Goal: Information Seeking & Learning: Learn about a topic

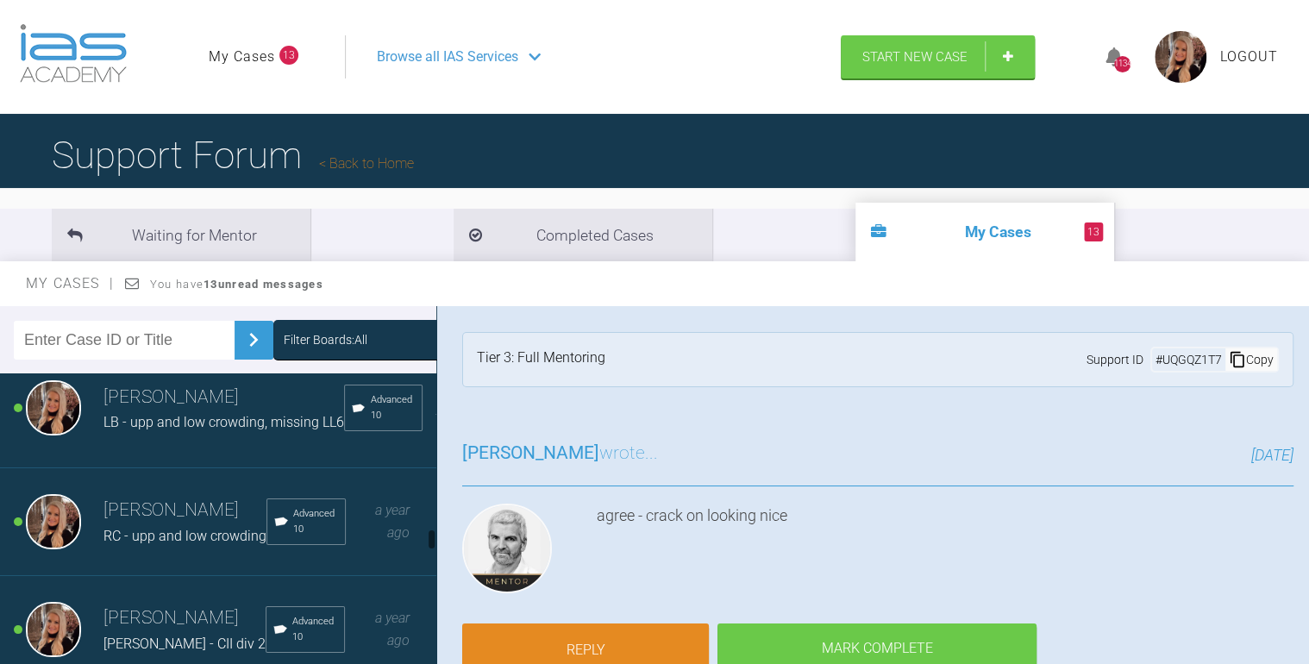
scroll to position [2668, 0]
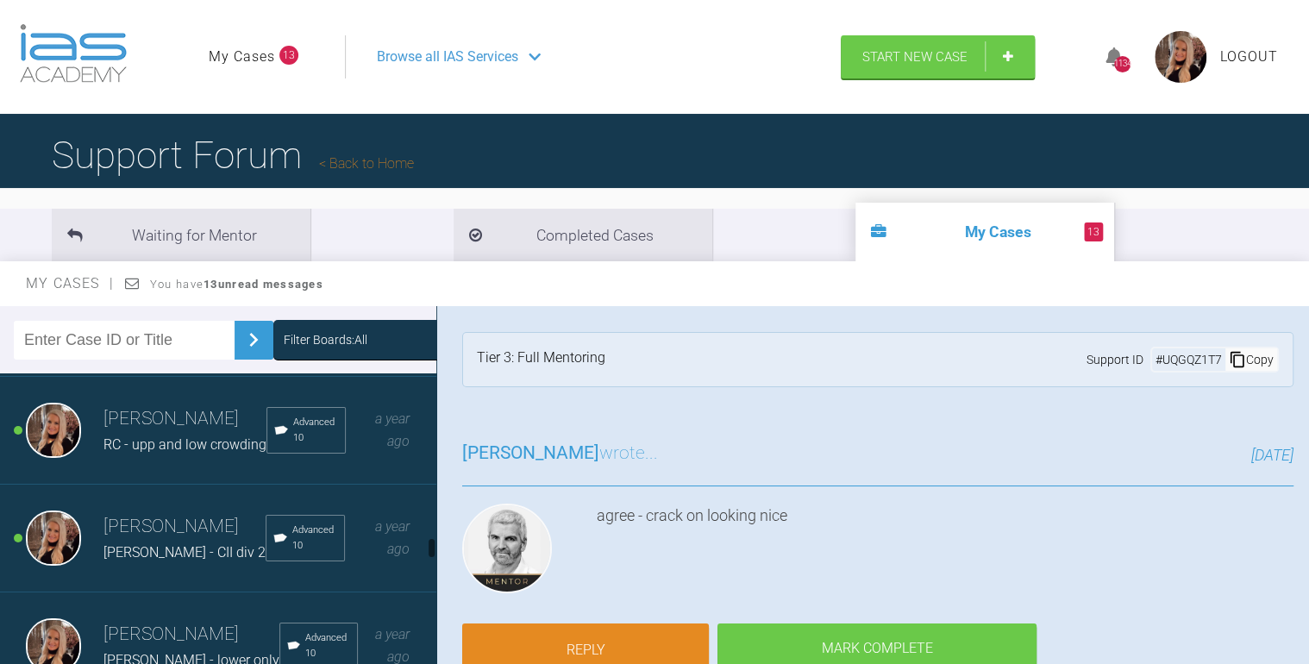
click at [117, 434] on h3 "[PERSON_NAME]" at bounding box center [184, 418] width 163 height 29
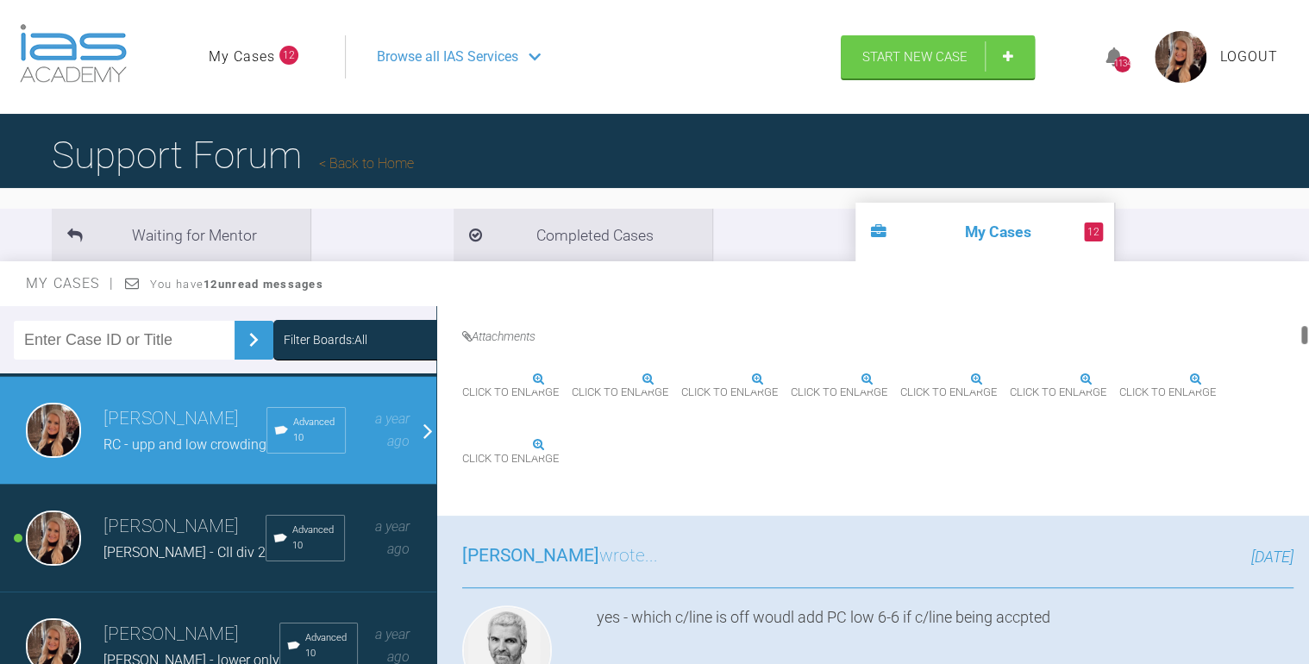
scroll to position [621, 0]
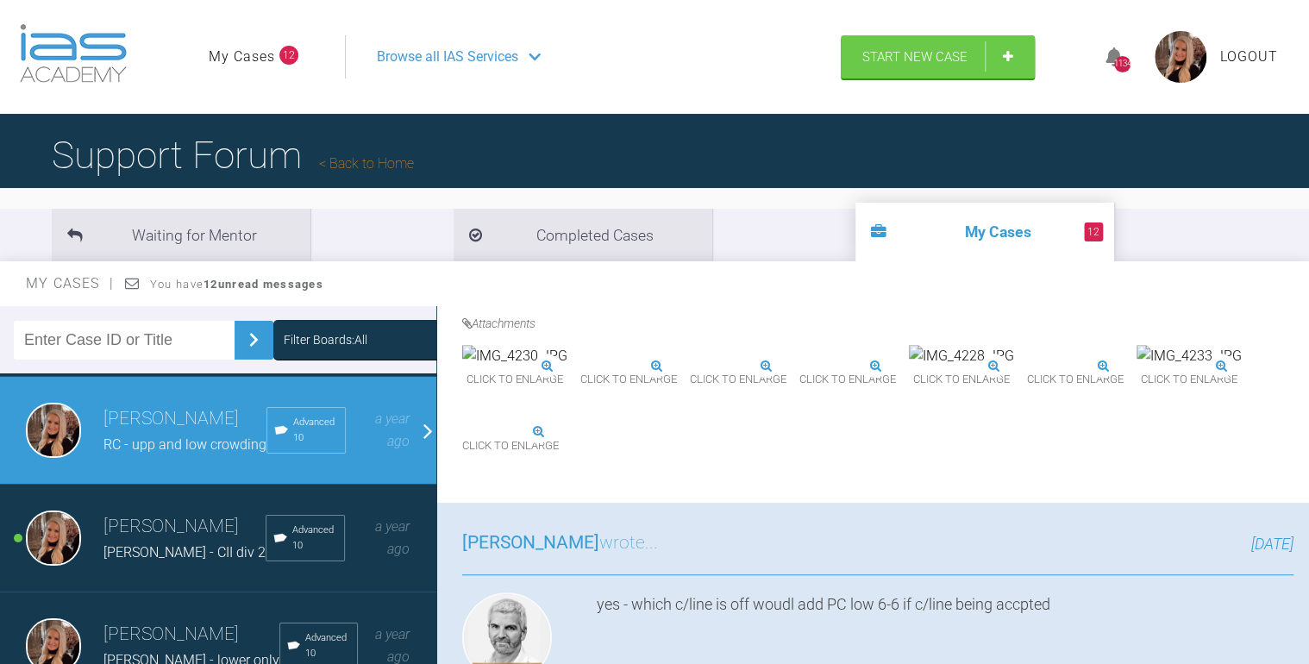
click at [935, 367] on img at bounding box center [987, 356] width 105 height 22
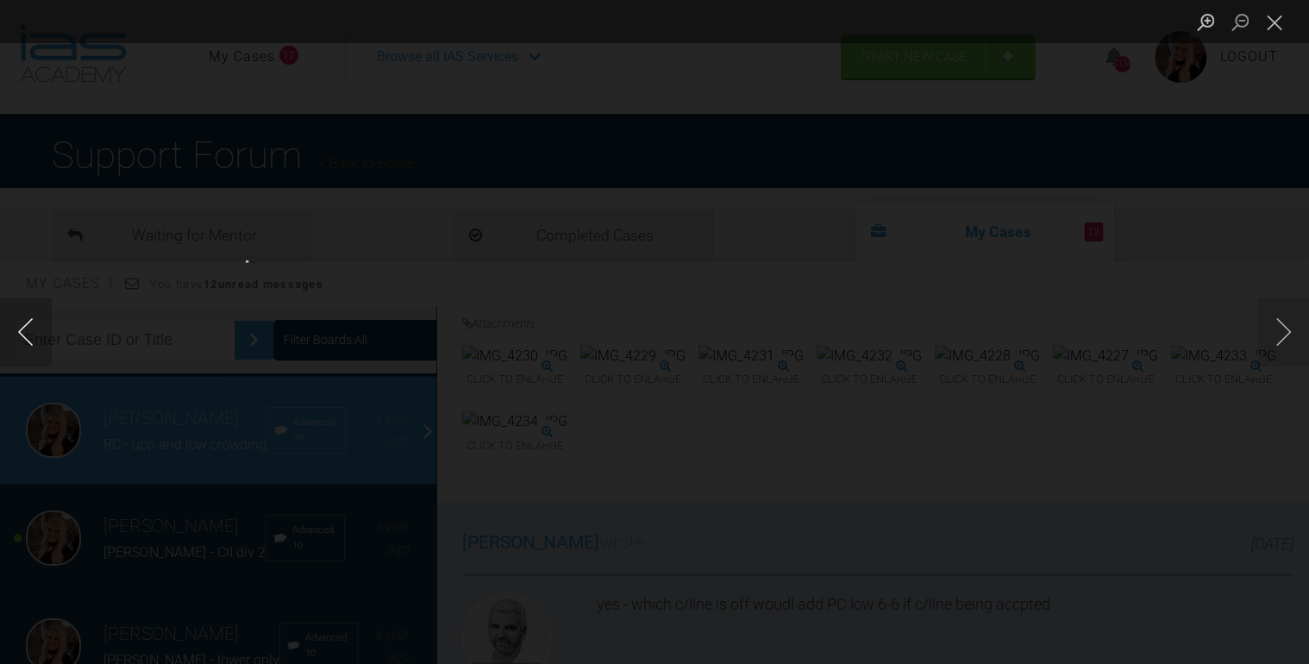
click at [26, 316] on button "Previous image" at bounding box center [26, 331] width 52 height 69
click at [1273, 329] on button "Next image" at bounding box center [1283, 331] width 52 height 69
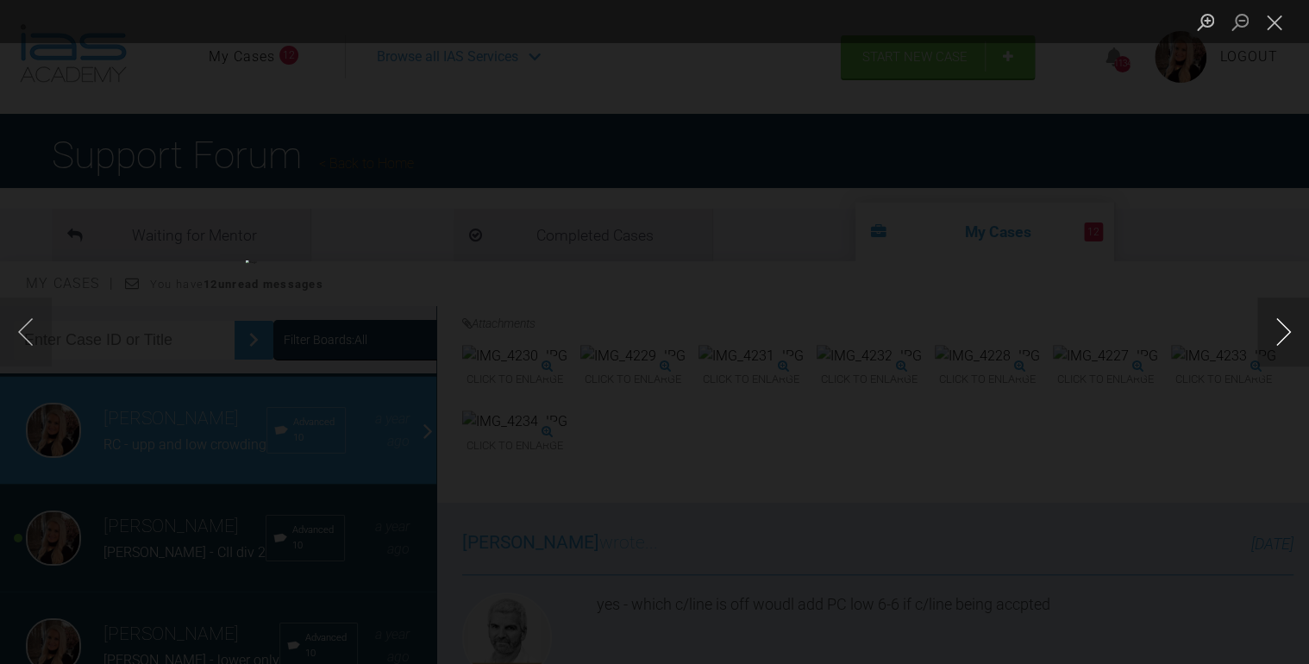
click at [1273, 329] on button "Next image" at bounding box center [1283, 331] width 52 height 69
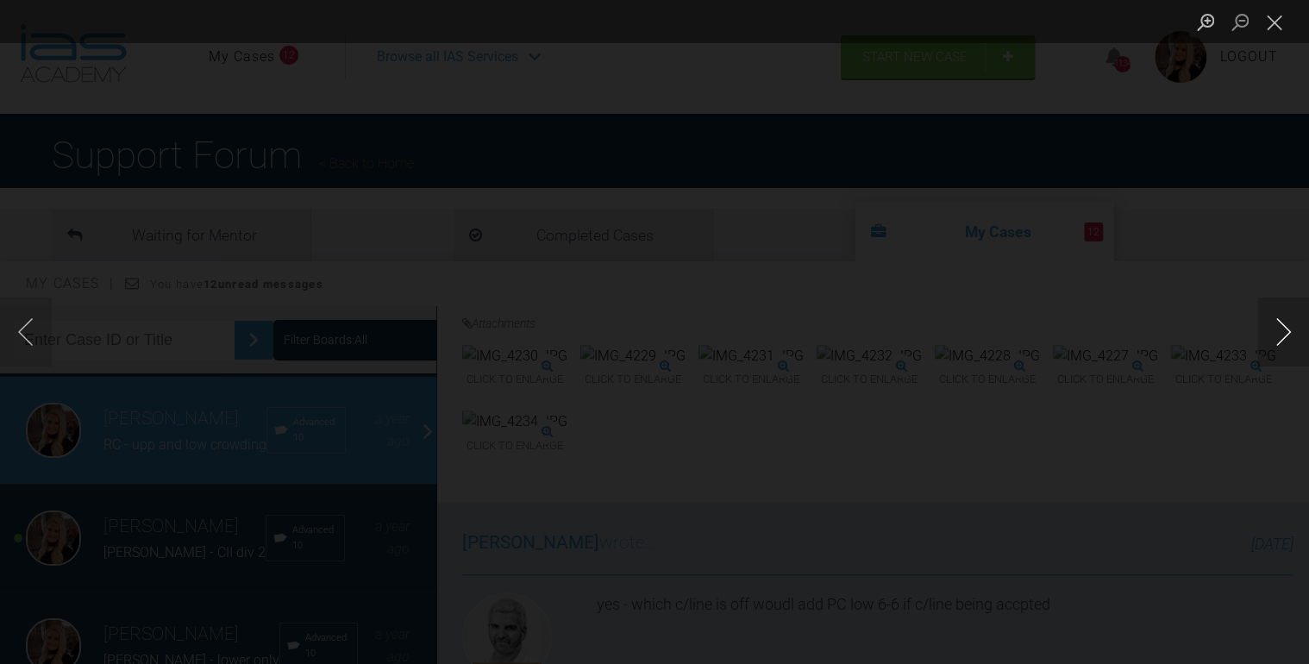
click at [1273, 329] on button "Next image" at bounding box center [1283, 331] width 52 height 69
click at [28, 323] on button "Previous image" at bounding box center [26, 331] width 52 height 69
click at [1279, 328] on button "Next image" at bounding box center [1283, 331] width 52 height 69
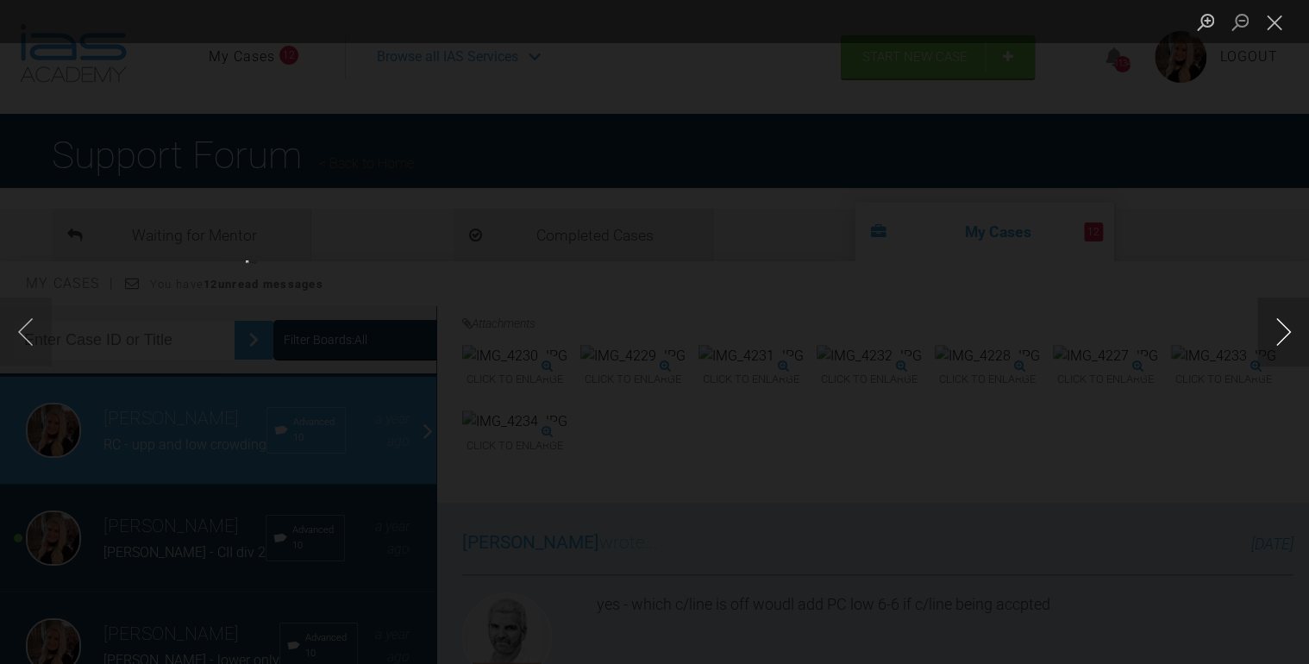
click at [1279, 328] on button "Next image" at bounding box center [1283, 331] width 52 height 69
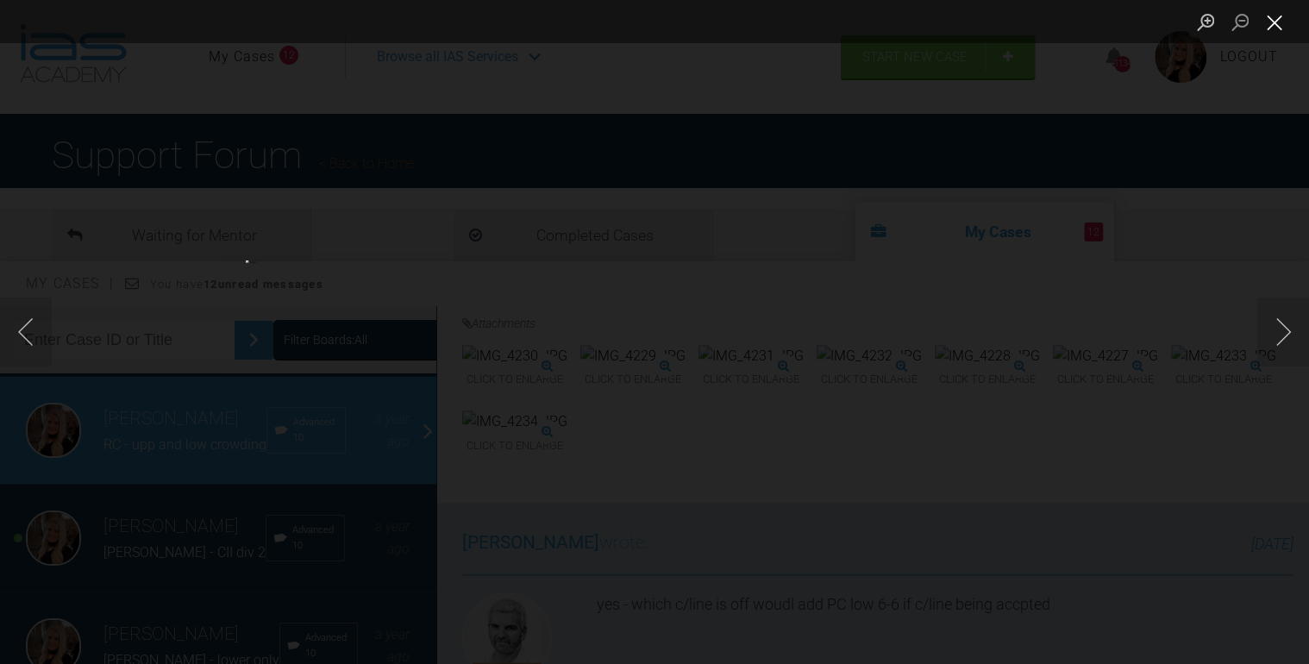
click at [1278, 17] on button "Close lightbox" at bounding box center [1274, 22] width 34 height 30
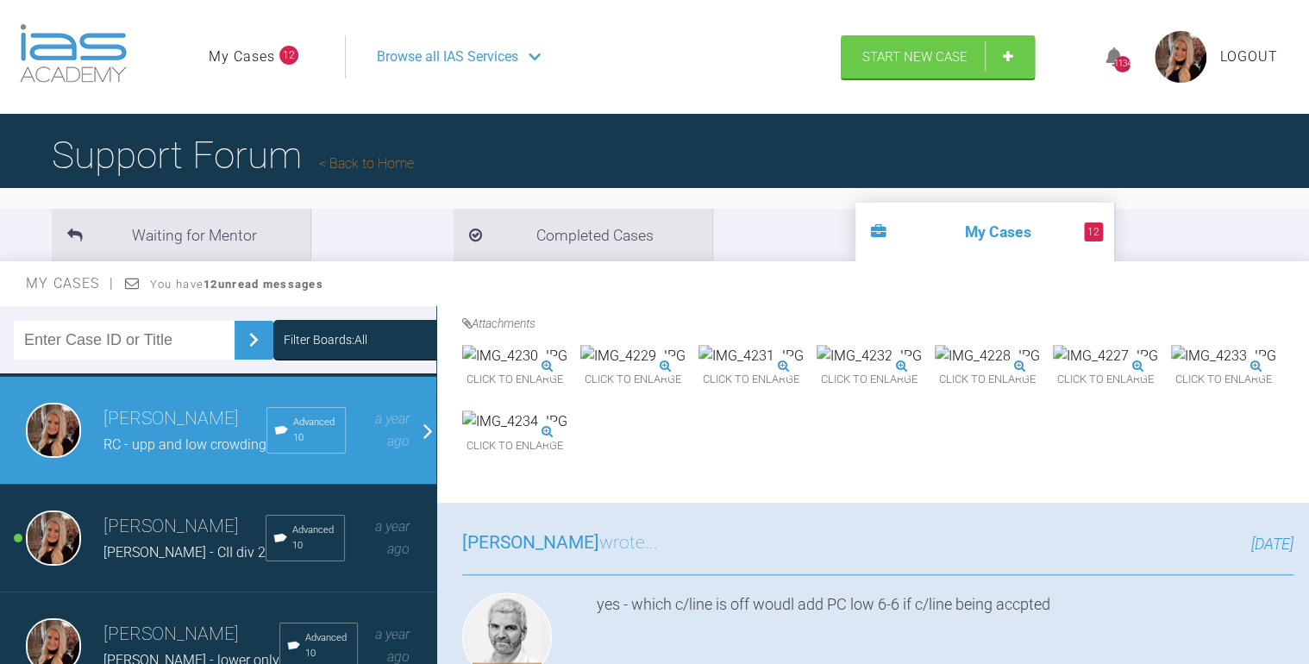
click at [1053, 367] on img at bounding box center [1105, 356] width 105 height 22
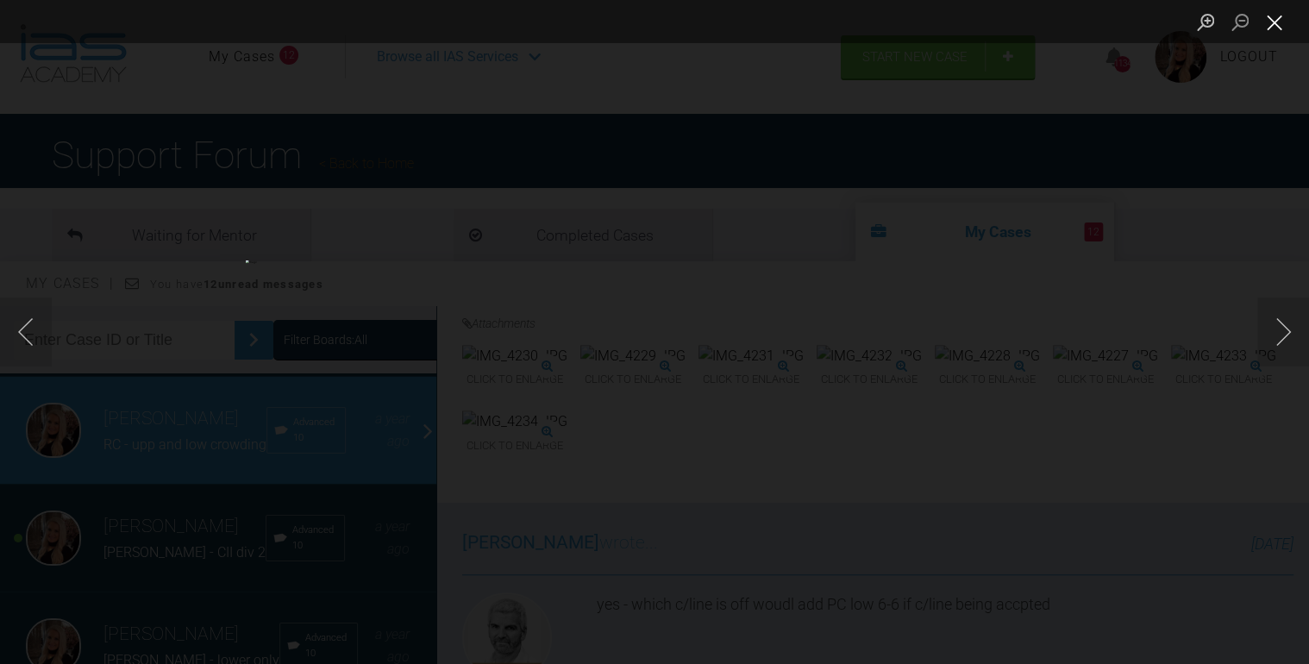
click at [1279, 20] on button "Close lightbox" at bounding box center [1274, 22] width 34 height 30
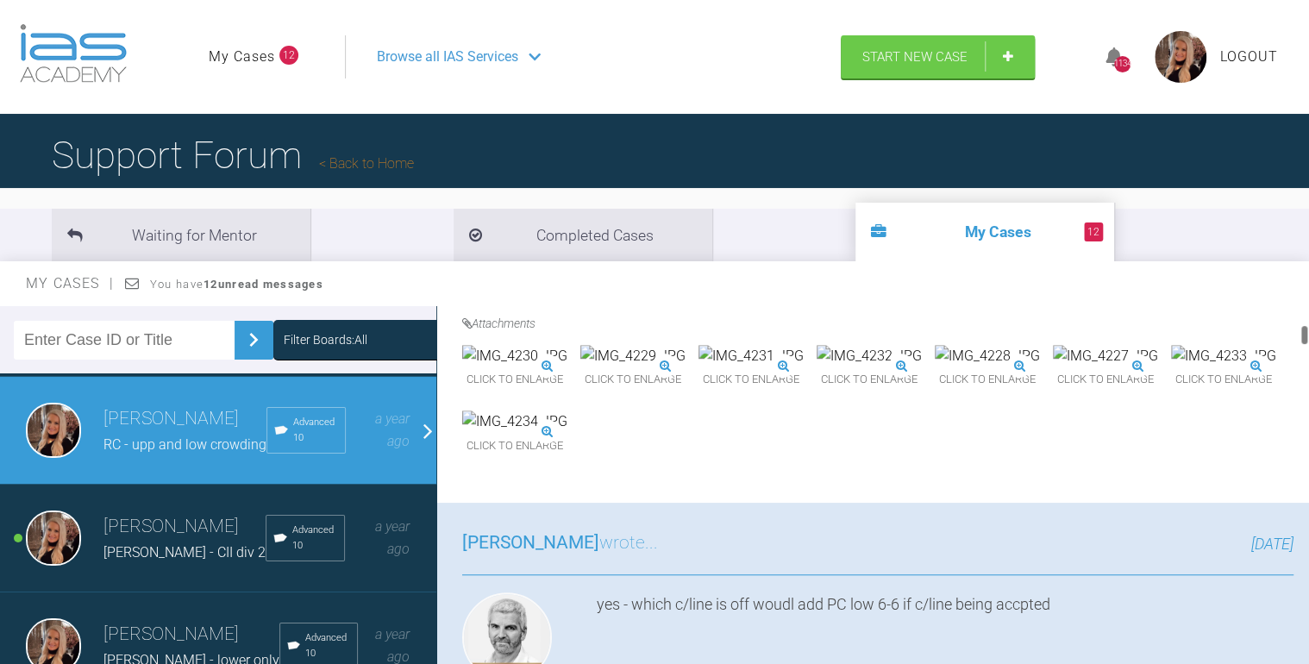
click at [804, 367] on img at bounding box center [750, 356] width 105 height 22
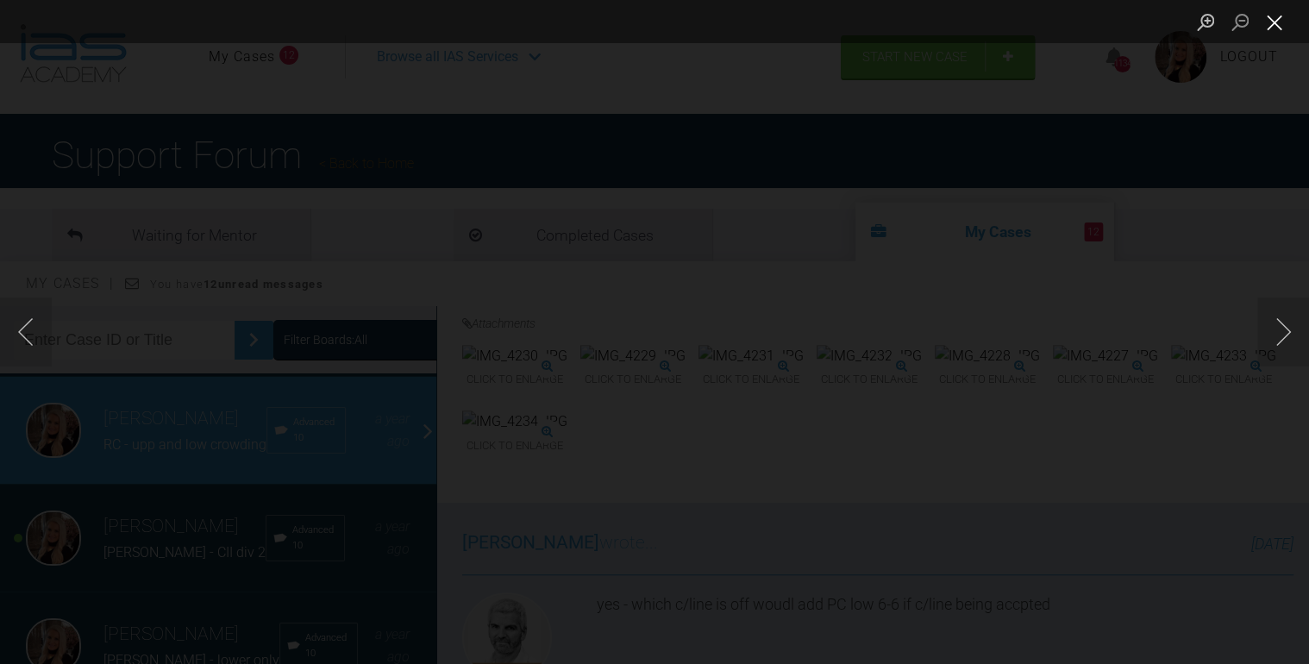
click at [1276, 21] on button "Close lightbox" at bounding box center [1274, 22] width 34 height 30
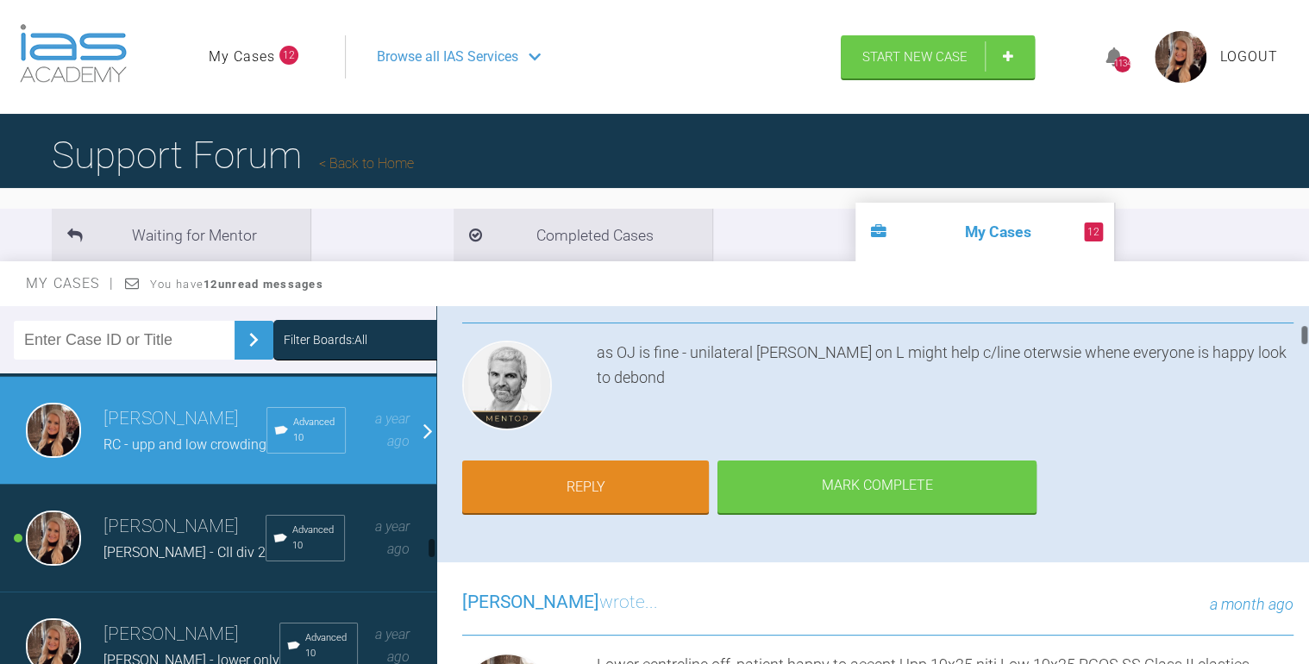
scroll to position [0, 0]
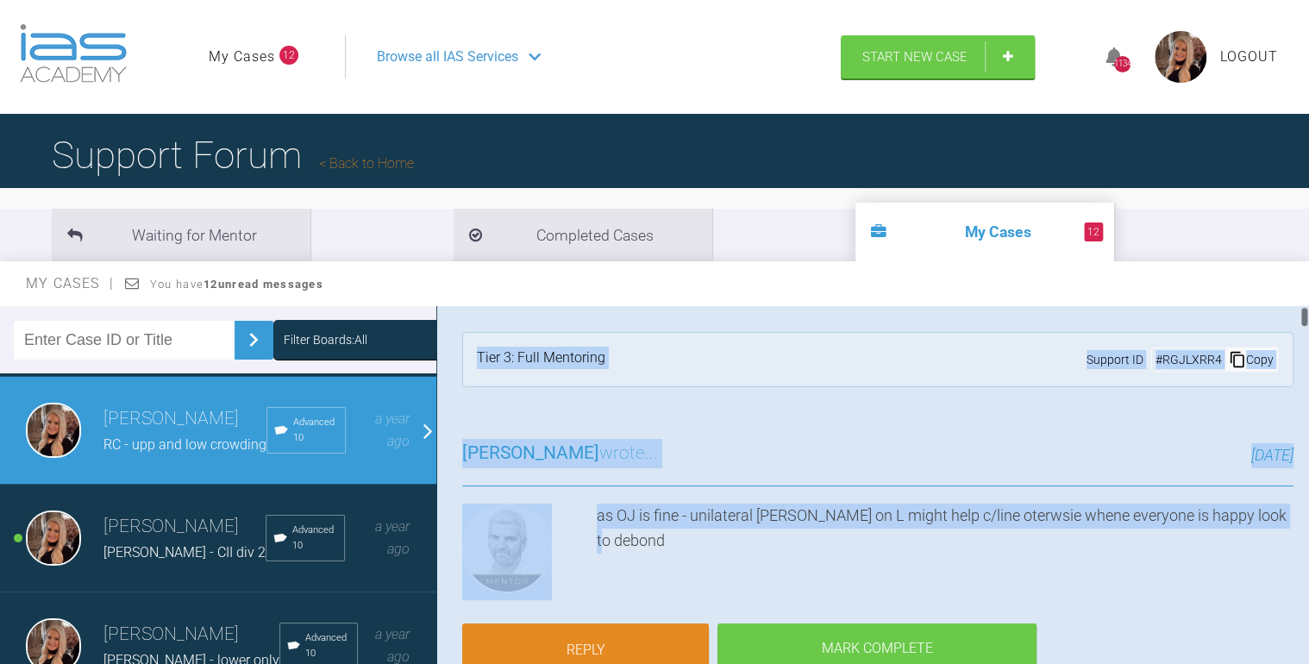
drag, startPoint x: 1307, startPoint y: 316, endPoint x: 1318, endPoint y: 496, distance: 180.5
click at [1308, 496] on html "My Cases 12 Logout Browse all IAS Services Start New Case 1134 Logout Support F…" at bounding box center [654, 421] width 1309 height 843
drag, startPoint x: 1318, startPoint y: 496, endPoint x: 1302, endPoint y: 320, distance: 176.6
click at [1302, 320] on div at bounding box center [1304, 317] width 6 height 22
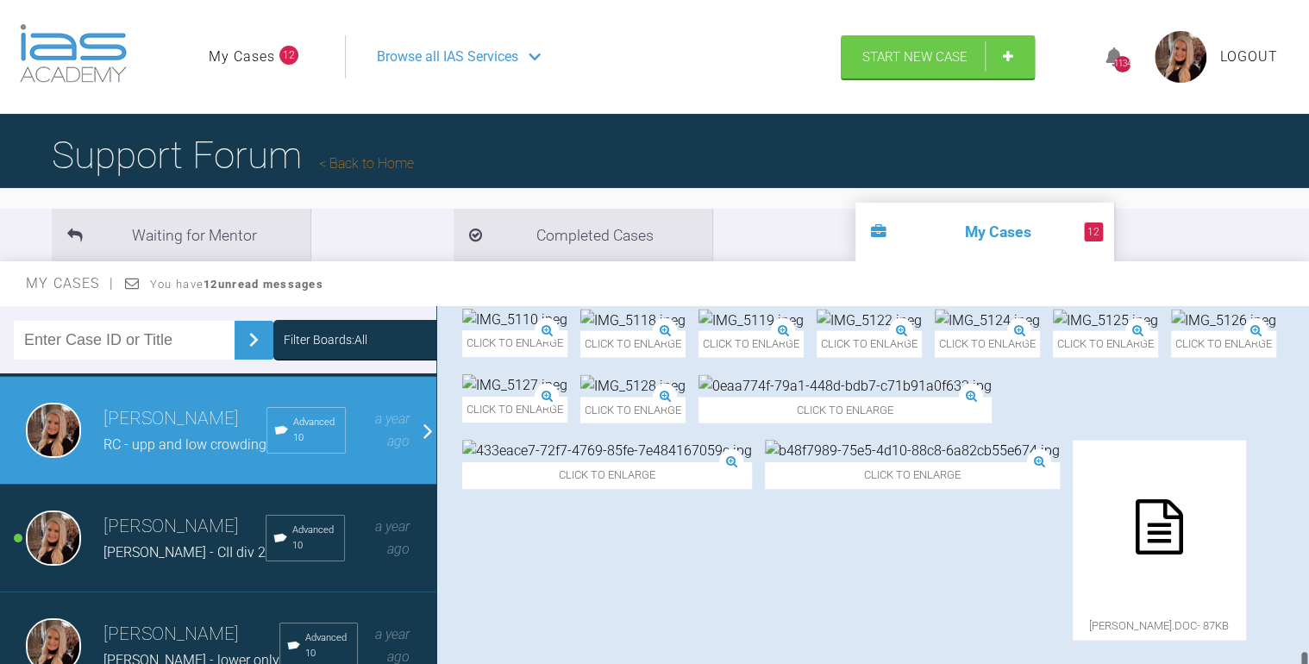
drag, startPoint x: 1303, startPoint y: 321, endPoint x: 1307, endPoint y: 693, distance: 372.5
click at [1307, 663] on html "My Cases 12 Logout Browse all IAS Services Start New Case 1134 Logout Support F…" at bounding box center [654, 421] width 1309 height 843
click at [804, 265] on img at bounding box center [750, 253] width 105 height 22
